Goal: Navigation & Orientation: Understand site structure

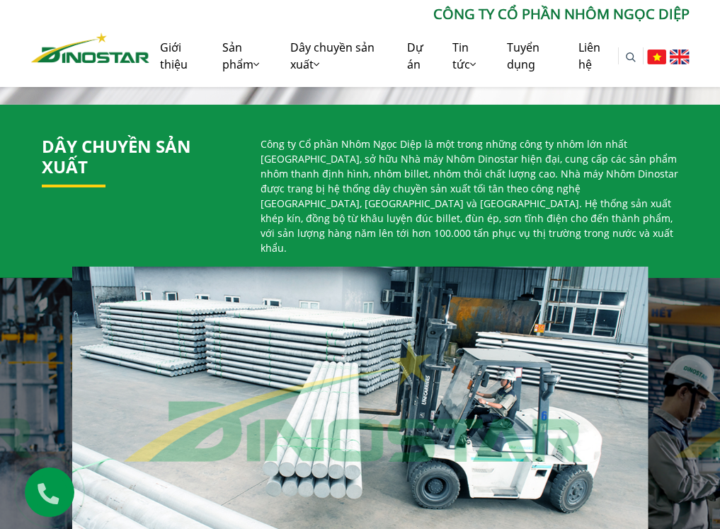
scroll to position [566, 0]
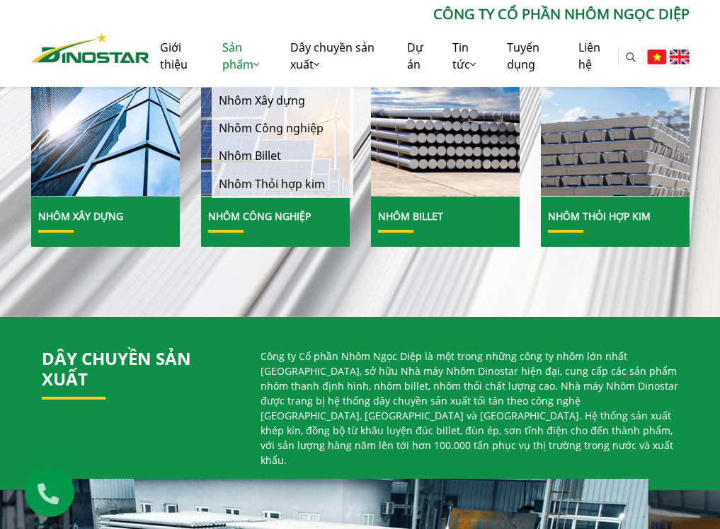
click at [244, 56] on link "Sản phẩm" at bounding box center [246, 56] width 69 height 62
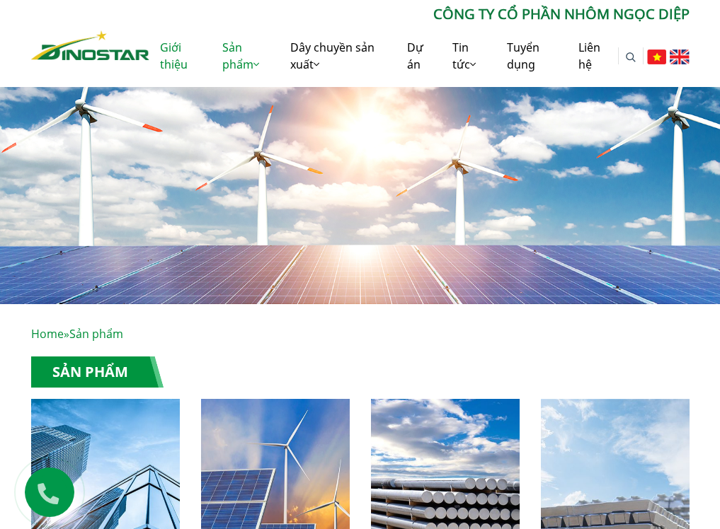
click at [180, 67] on link "Giới thiệu" at bounding box center [180, 56] width 62 height 62
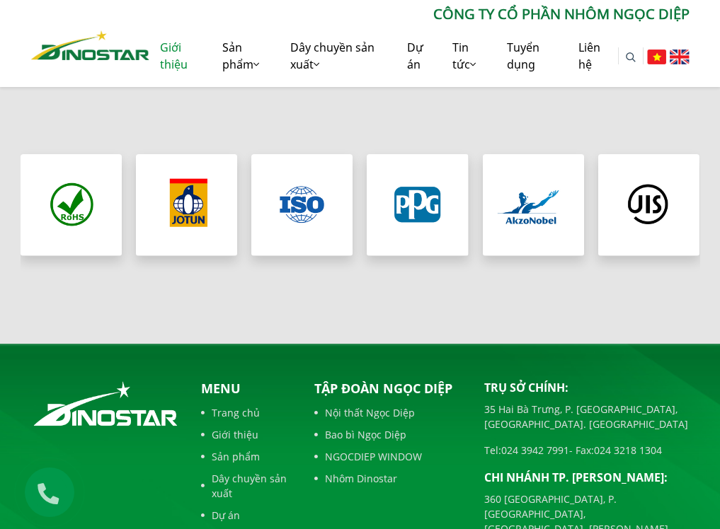
scroll to position [1502, 0]
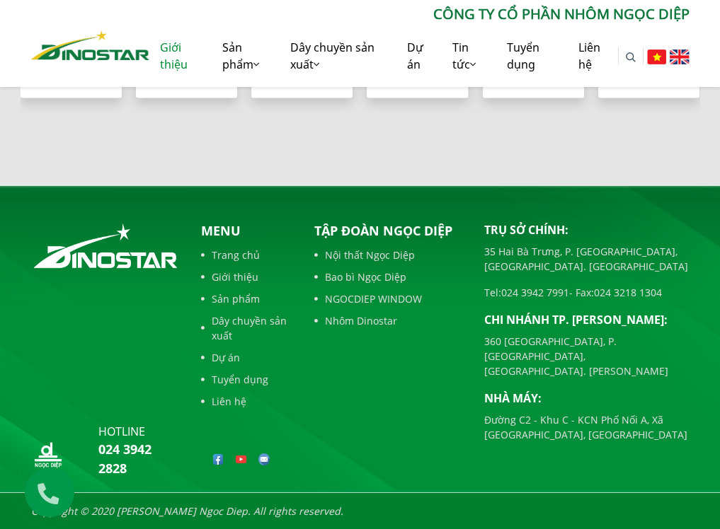
click at [217, 459] on img at bounding box center [218, 460] width 12 height 12
